Goal: Find specific page/section: Find specific page/section

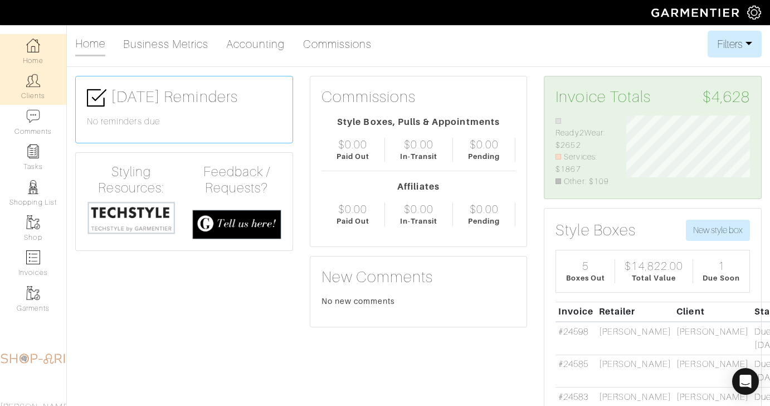
scroll to position [72, 140]
click at [41, 102] on link "Clients" at bounding box center [33, 86] width 66 height 35
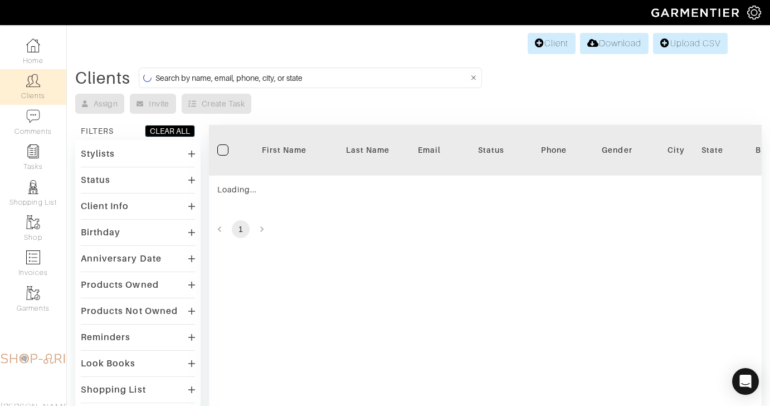
click at [231, 79] on input at bounding box center [311, 78] width 313 height 14
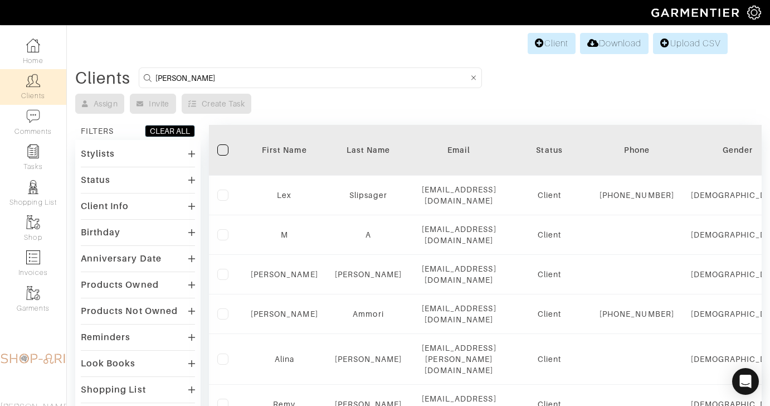
type input "[PERSON_NAME]"
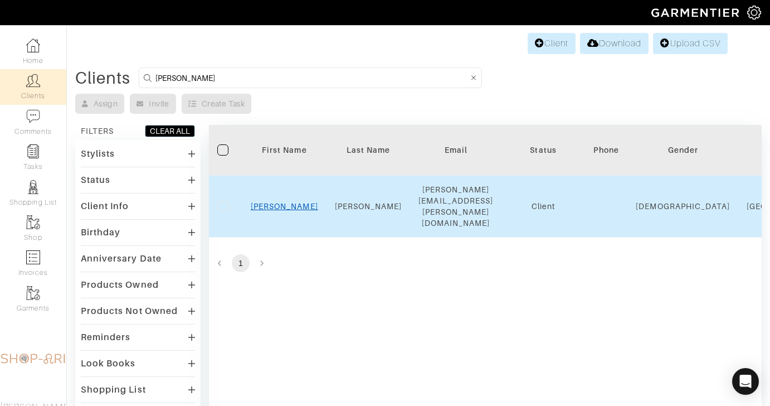
click at [275, 202] on link "[PERSON_NAME]" at bounding box center [284, 206] width 67 height 9
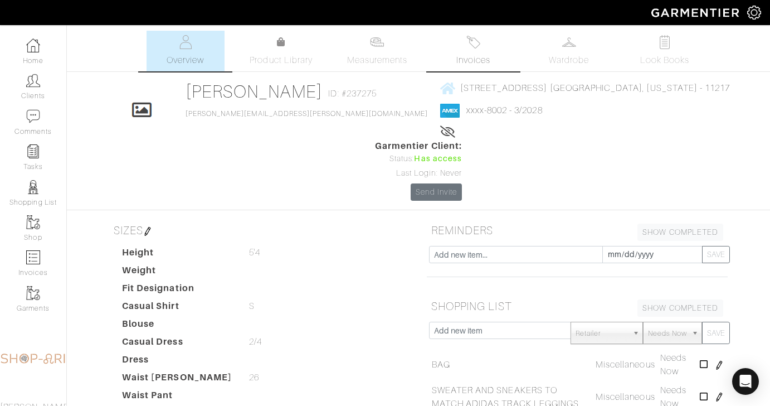
click at [452, 40] on link "Invoices" at bounding box center [473, 51] width 78 height 41
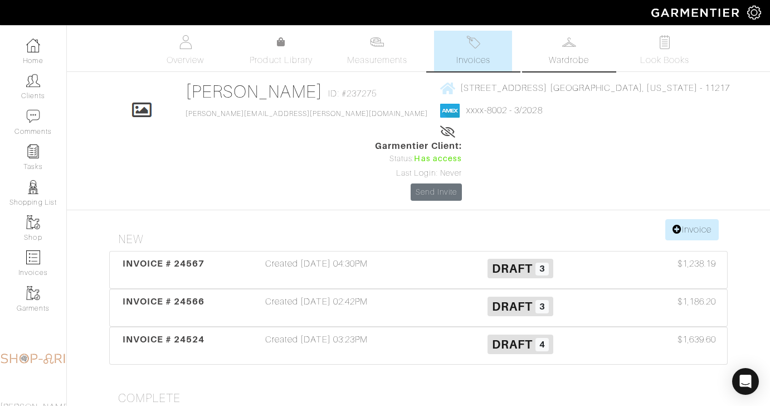
click at [572, 58] on span "Wardrobe" at bounding box center [569, 59] width 40 height 13
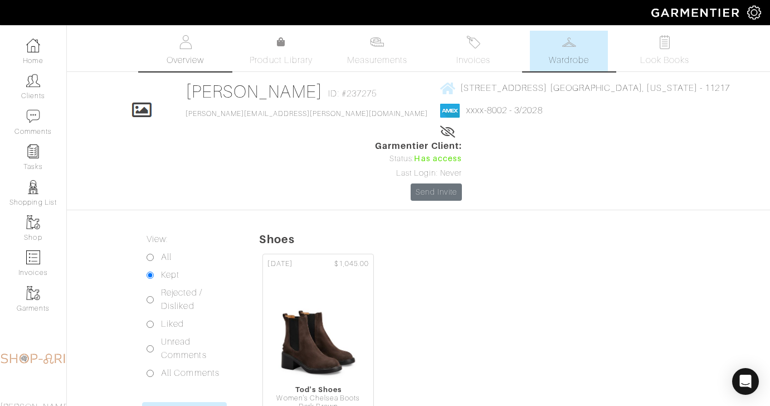
click at [185, 52] on link "Overview" at bounding box center [186, 51] width 78 height 41
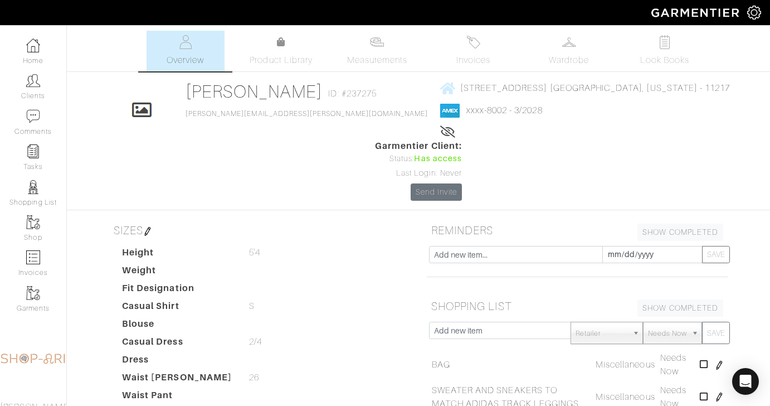
click at [477, 52] on link "Invoices" at bounding box center [473, 51] width 78 height 41
